Goal: Task Accomplishment & Management: Use online tool/utility

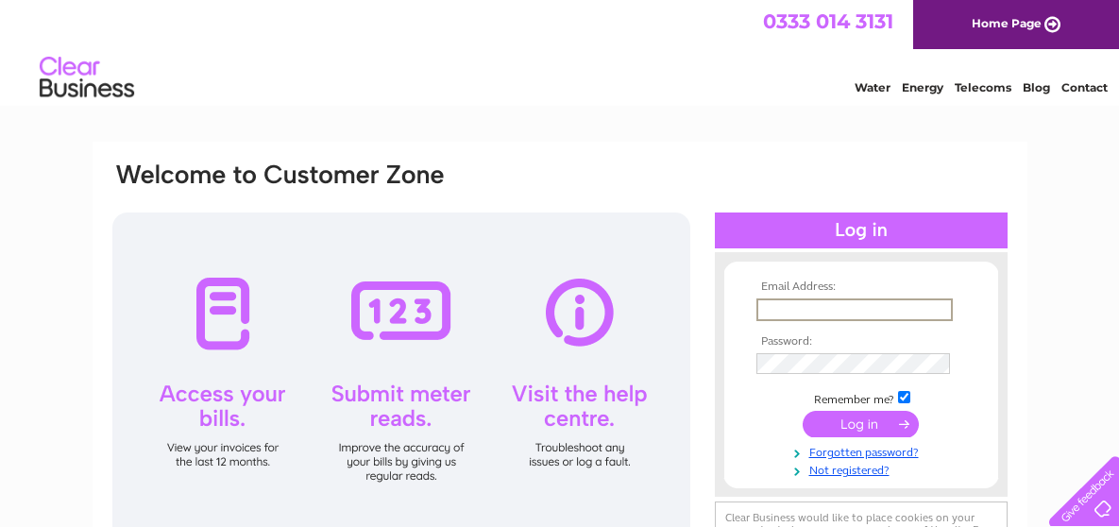
click at [803, 308] on input "text" at bounding box center [855, 310] width 197 height 23
type input "jamesvella1@hotmail.co.uk"
click at [837, 415] on input "submit" at bounding box center [861, 422] width 116 height 26
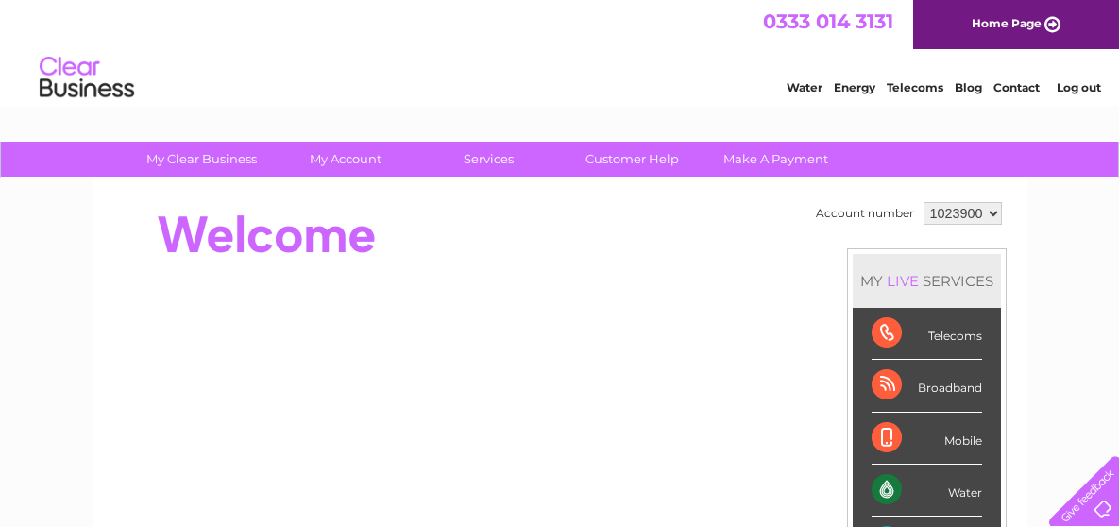
drag, startPoint x: 1123, startPoint y: 143, endPoint x: 1097, endPoint y: 135, distance: 27.5
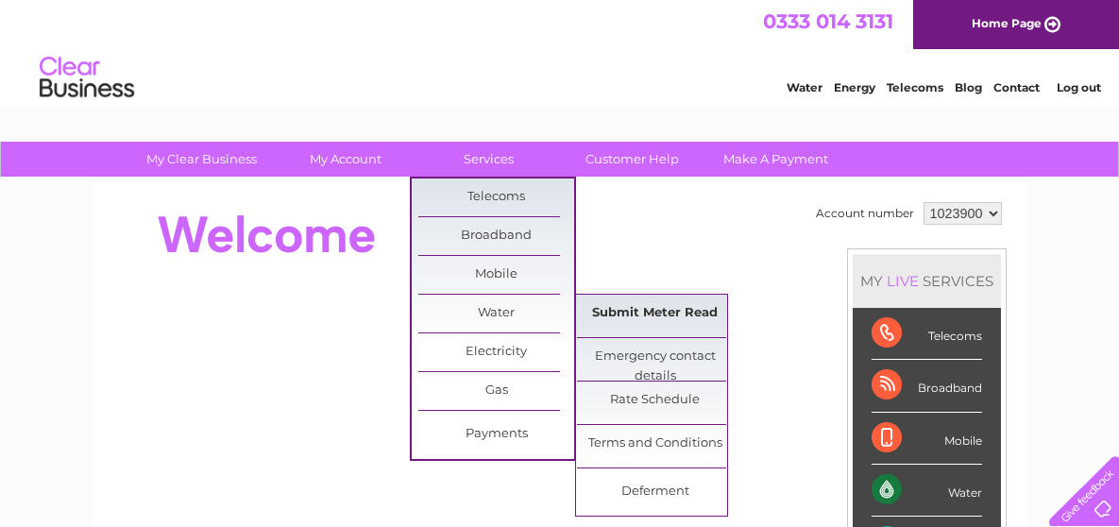
click at [617, 301] on link "Submit Meter Read" at bounding box center [655, 314] width 156 height 38
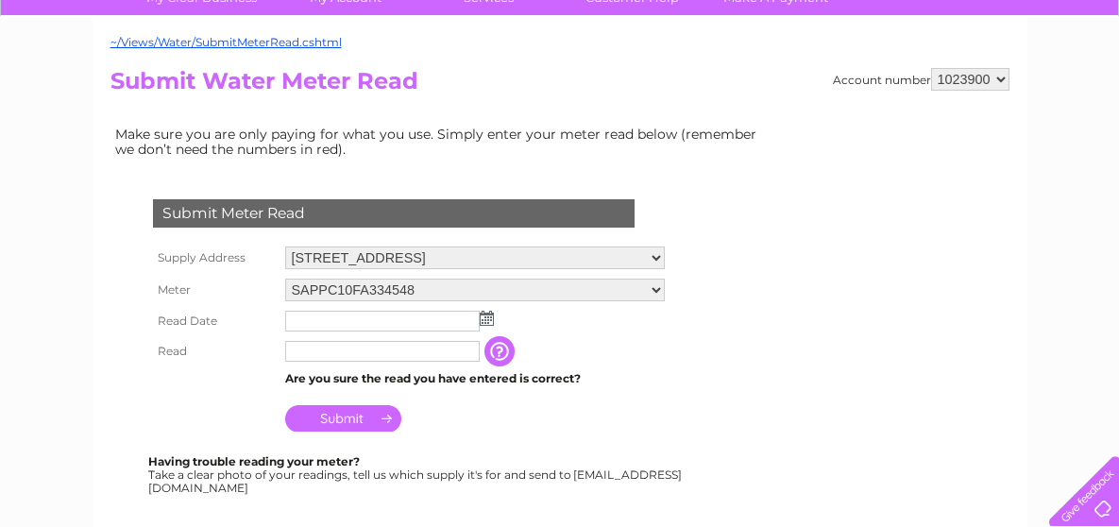
scroll to position [171, 0]
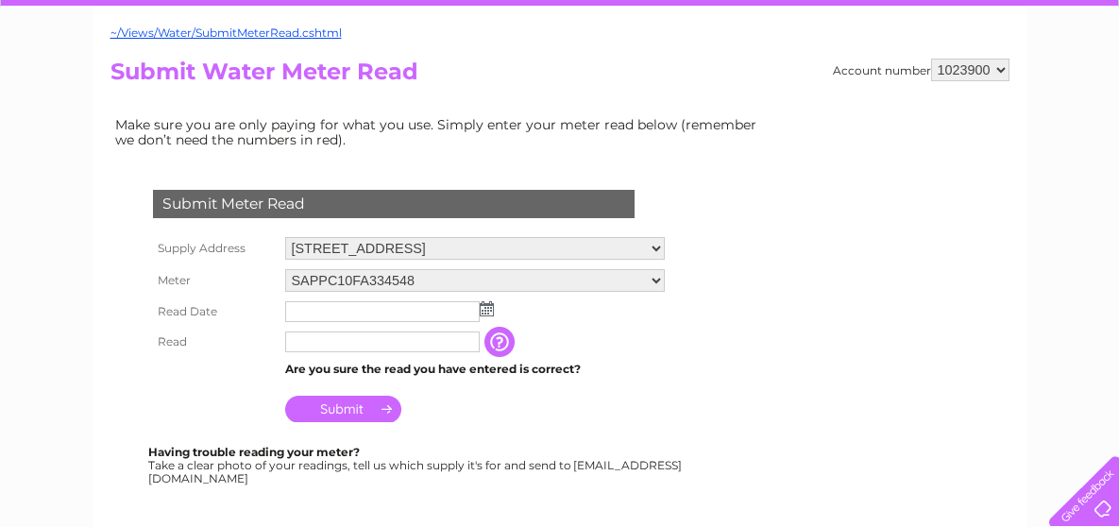
click at [485, 303] on img at bounding box center [487, 308] width 14 height 15
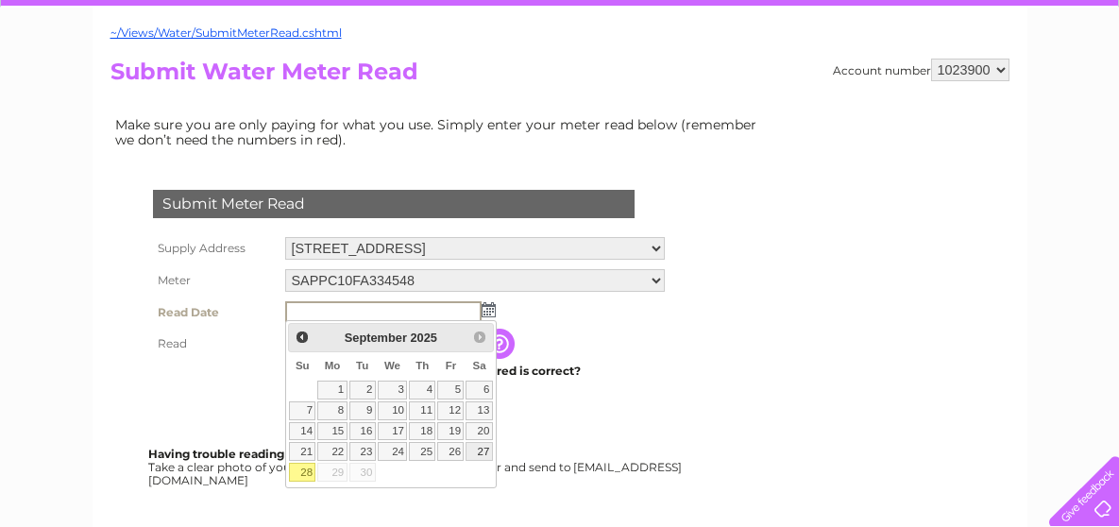
click at [480, 447] on link "27" at bounding box center [479, 451] width 26 height 19
type input "[DATE]"
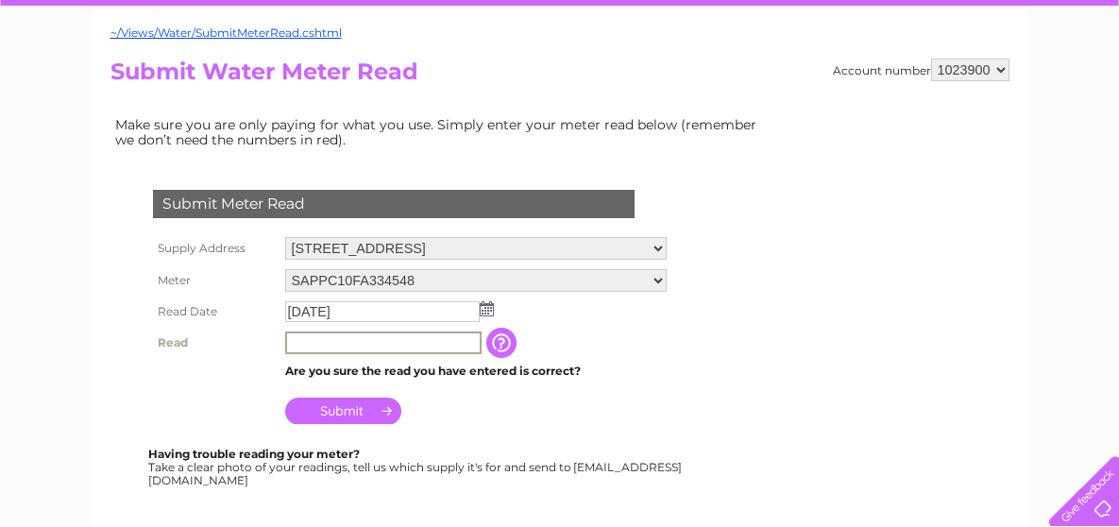
click at [296, 334] on input "text" at bounding box center [383, 343] width 197 height 23
type input "01881"
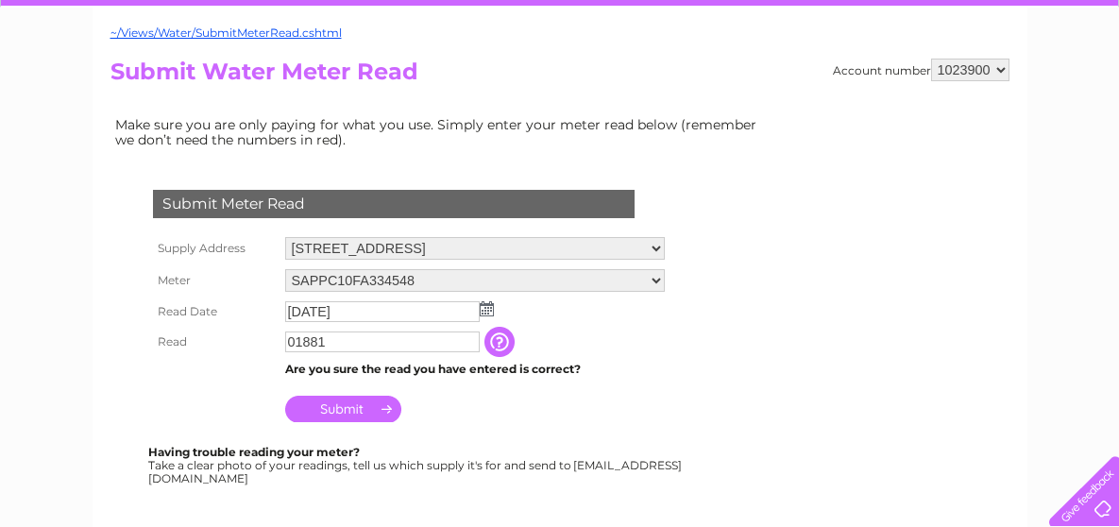
click at [335, 403] on input "Submit" at bounding box center [343, 409] width 116 height 26
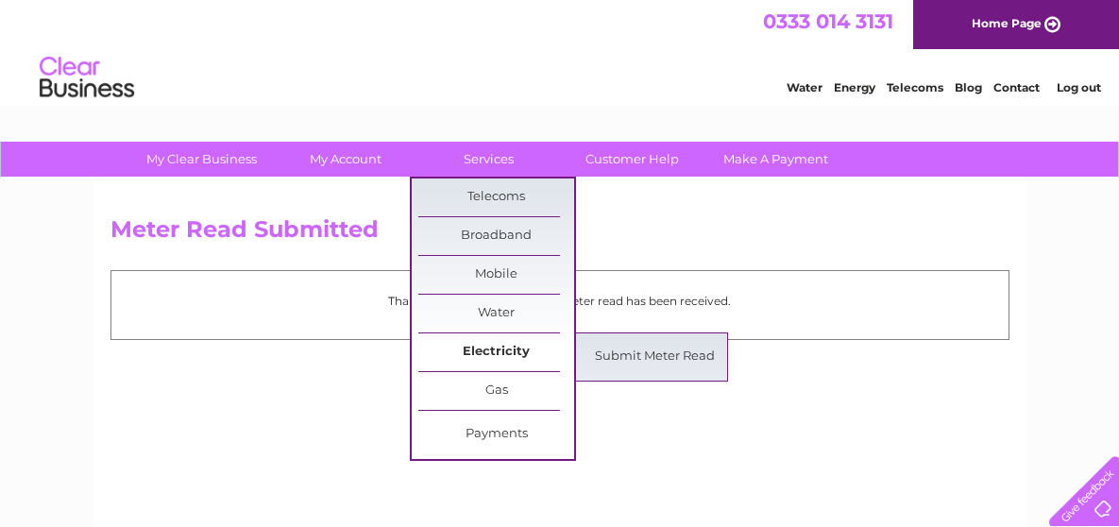
click at [488, 340] on link "Electricity" at bounding box center [497, 352] width 156 height 38
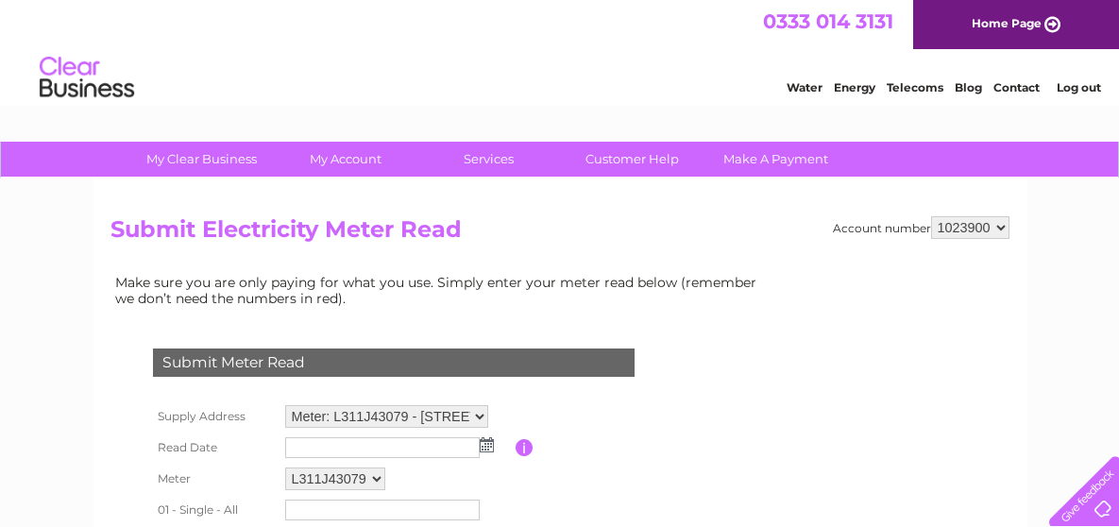
click at [482, 443] on img at bounding box center [487, 444] width 14 height 15
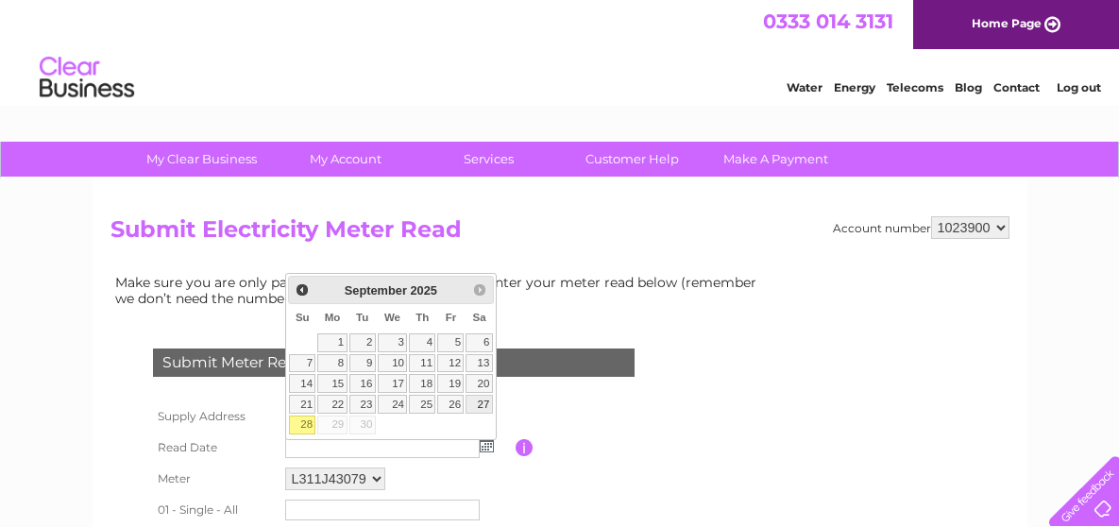
click at [482, 401] on link "27" at bounding box center [479, 404] width 26 height 19
type input "[DATE]"
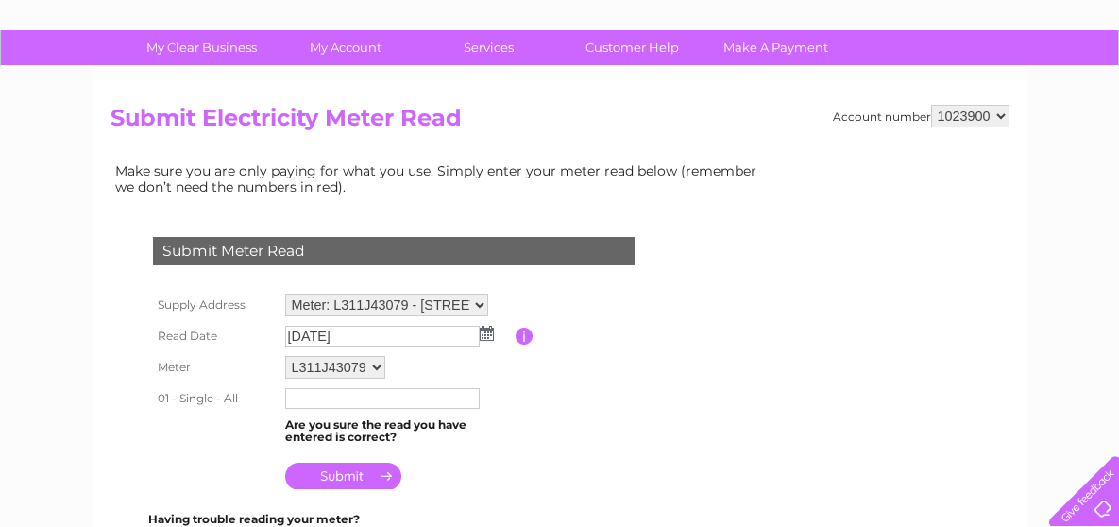
scroll to position [125, 0]
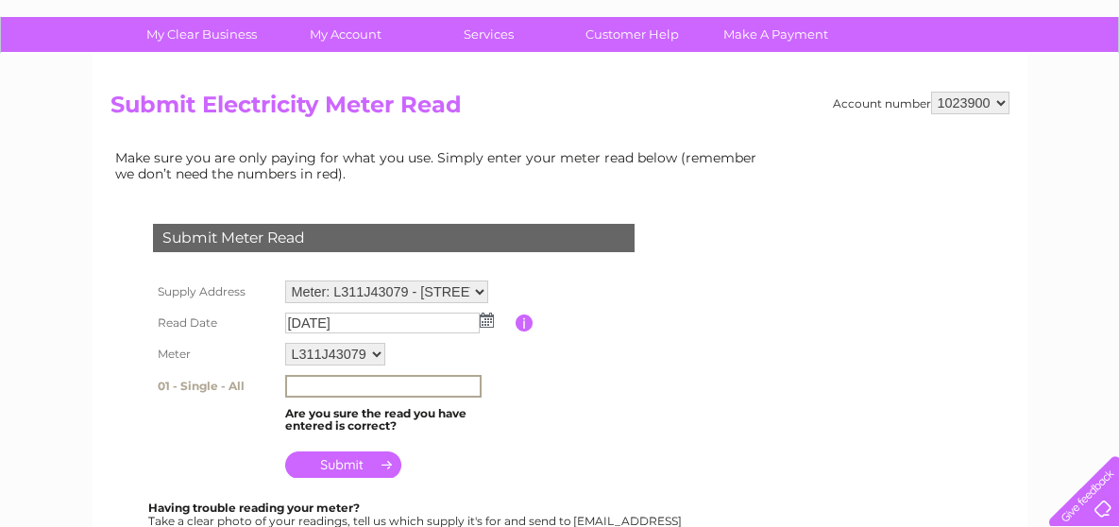
click at [402, 380] on input "text" at bounding box center [383, 386] width 197 height 23
type input "74837"
click at [335, 461] on input "submit" at bounding box center [343, 463] width 116 height 26
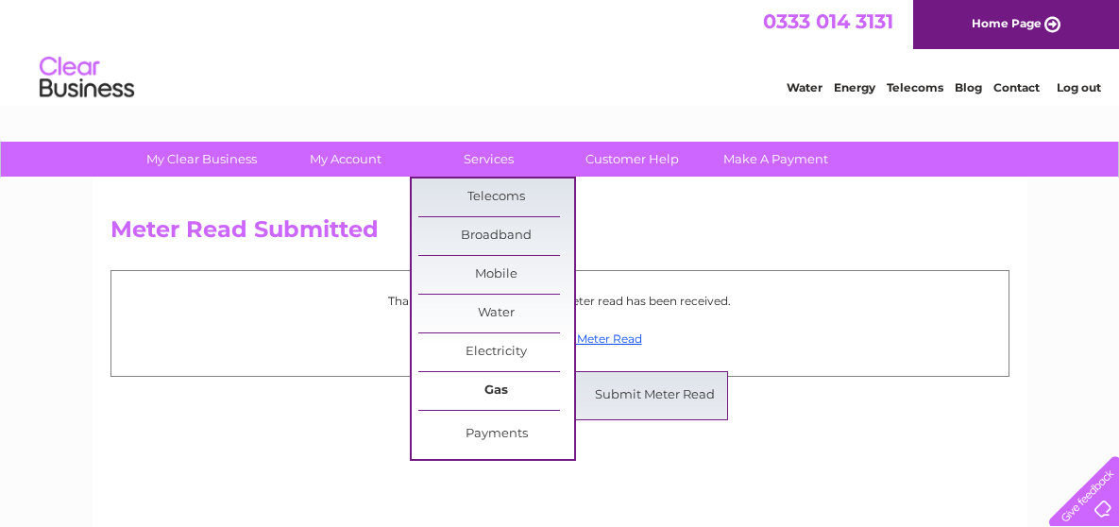
click at [481, 384] on link "Gas" at bounding box center [497, 391] width 156 height 38
click at [618, 388] on link "Submit Meter Read" at bounding box center [655, 396] width 156 height 38
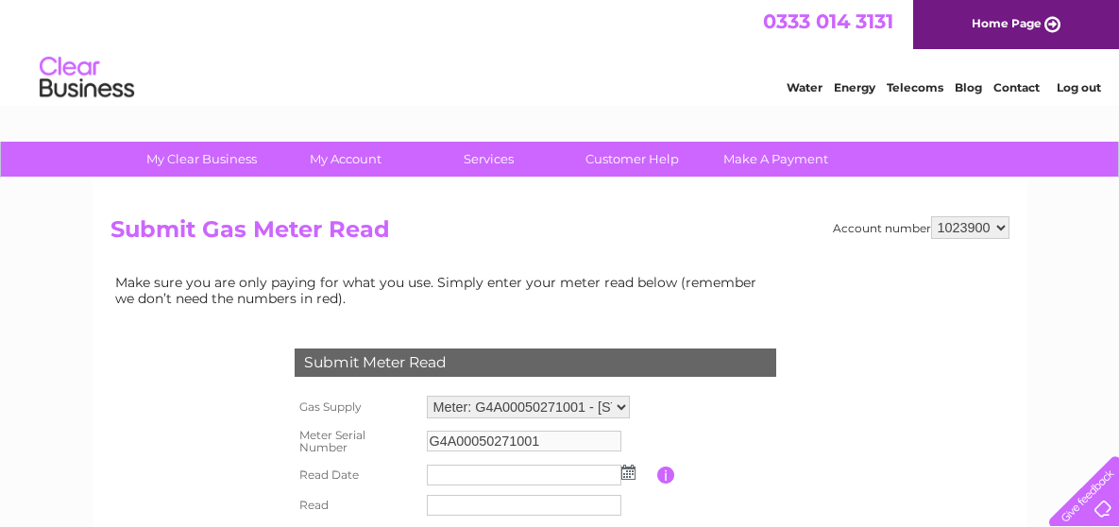
click at [628, 470] on img at bounding box center [629, 472] width 14 height 15
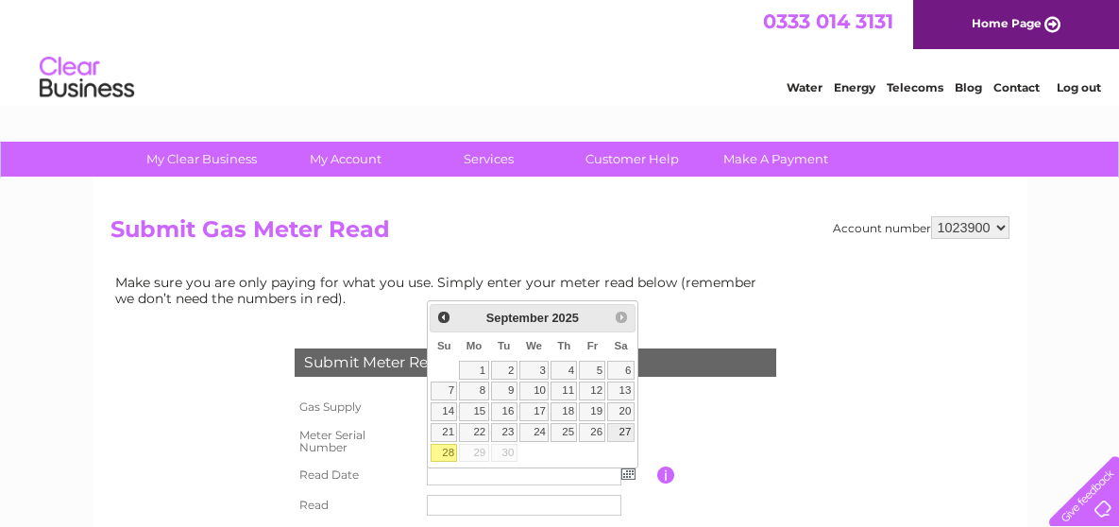
click at [624, 427] on link "27" at bounding box center [620, 432] width 26 height 19
type input "2025/09/27"
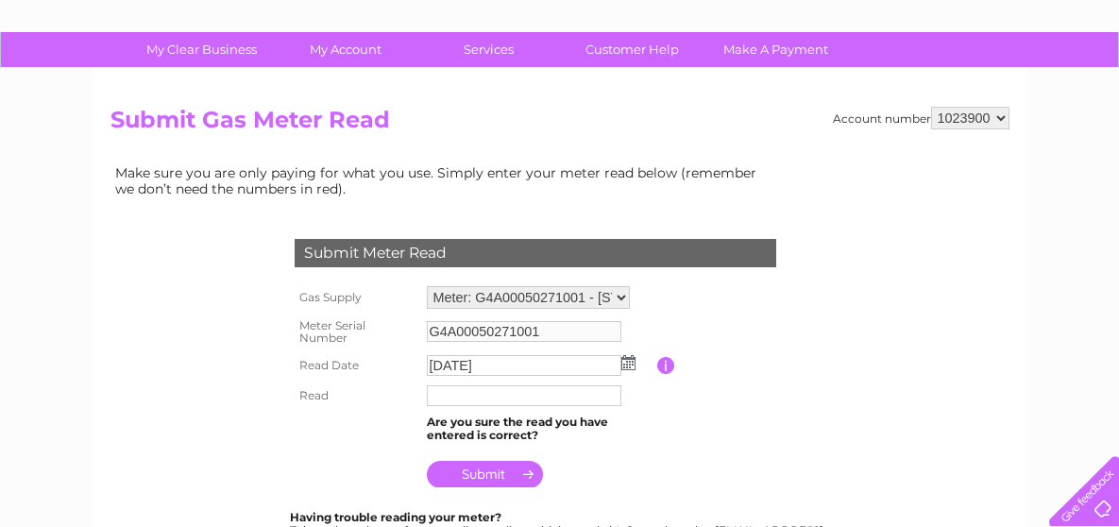
scroll to position [230, 0]
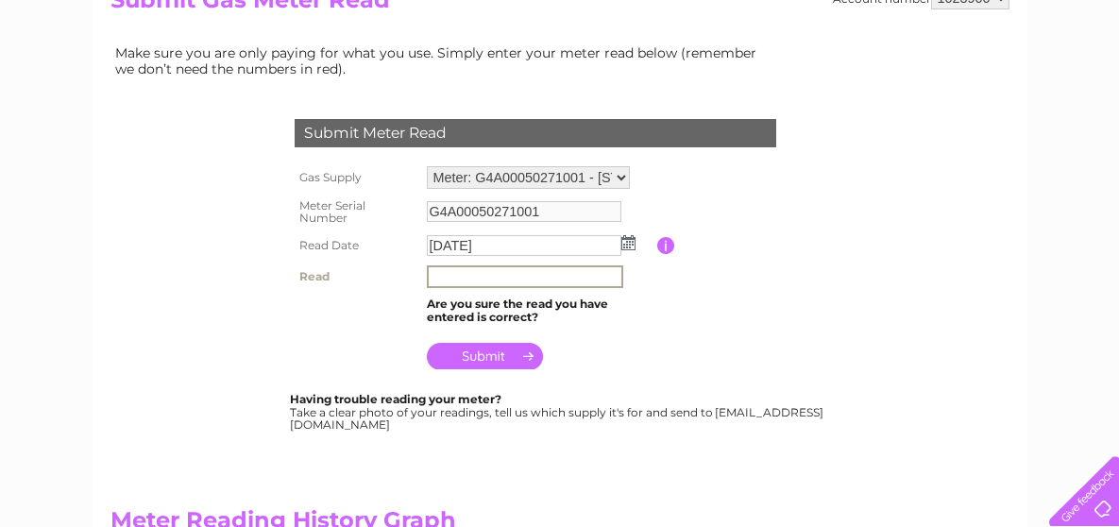
click at [442, 273] on input "text" at bounding box center [525, 276] width 197 height 23
type input "13082"
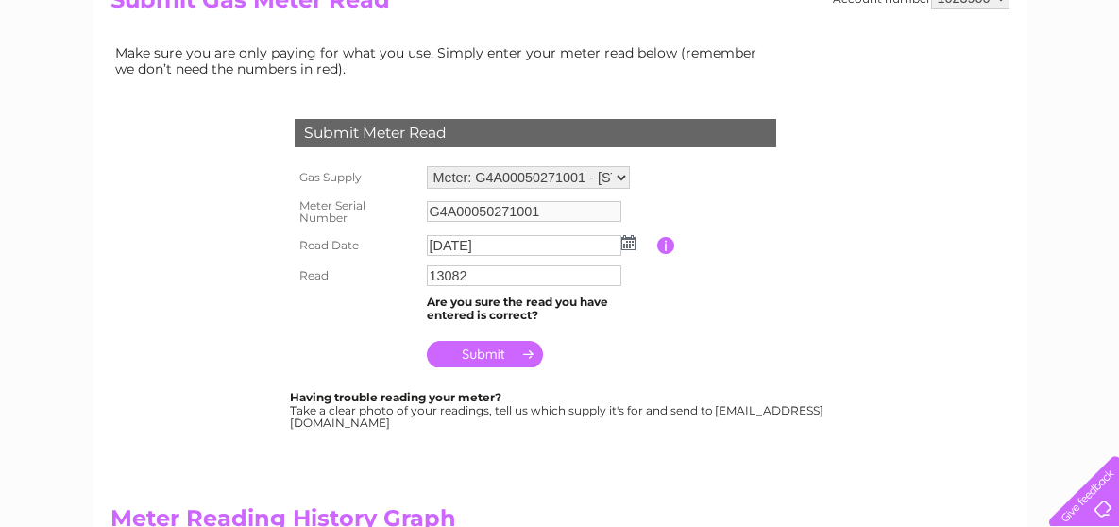
click at [449, 352] on input "submit" at bounding box center [485, 354] width 116 height 26
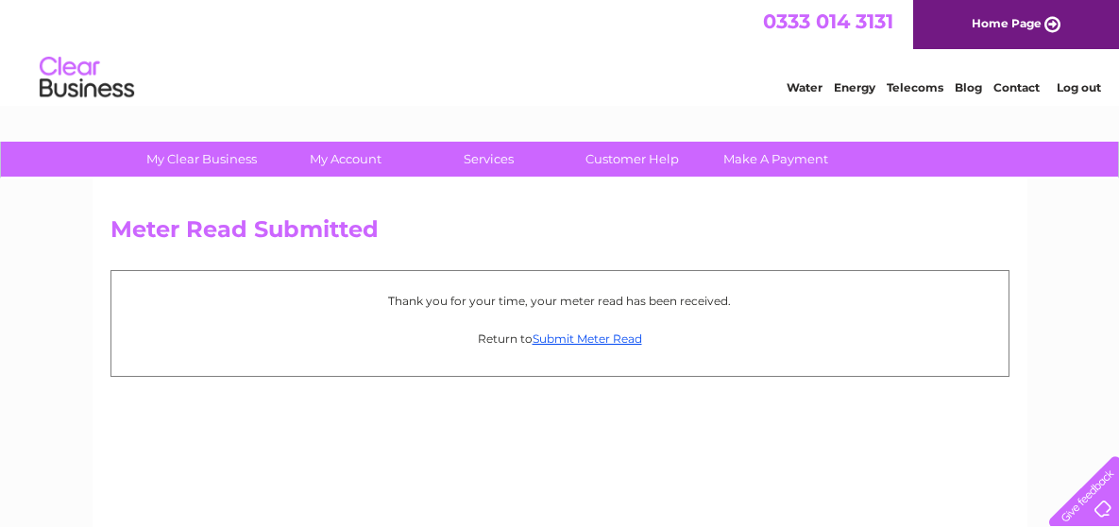
click at [1080, 83] on link "Log out" at bounding box center [1079, 87] width 44 height 14
